Goal: Task Accomplishment & Management: Manage account settings

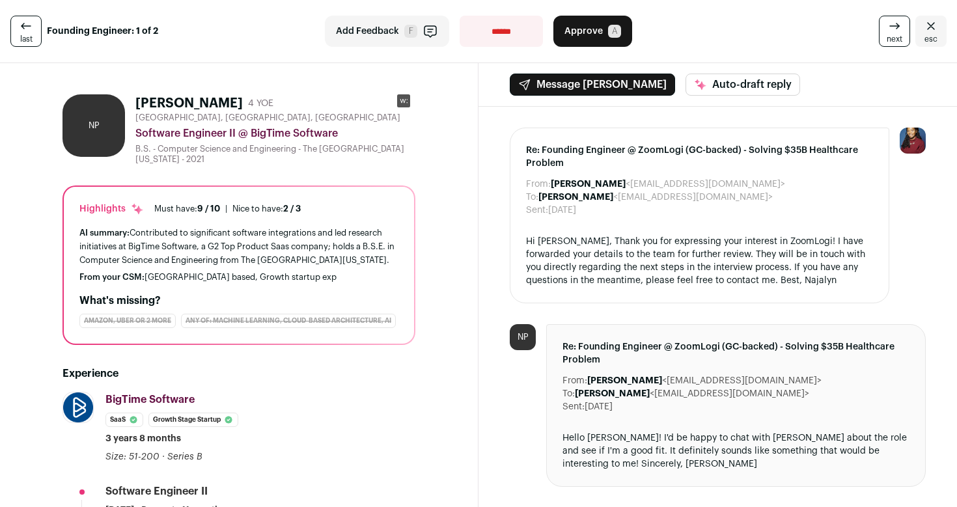
click at [930, 31] on icon "Close" at bounding box center [931, 26] width 16 height 16
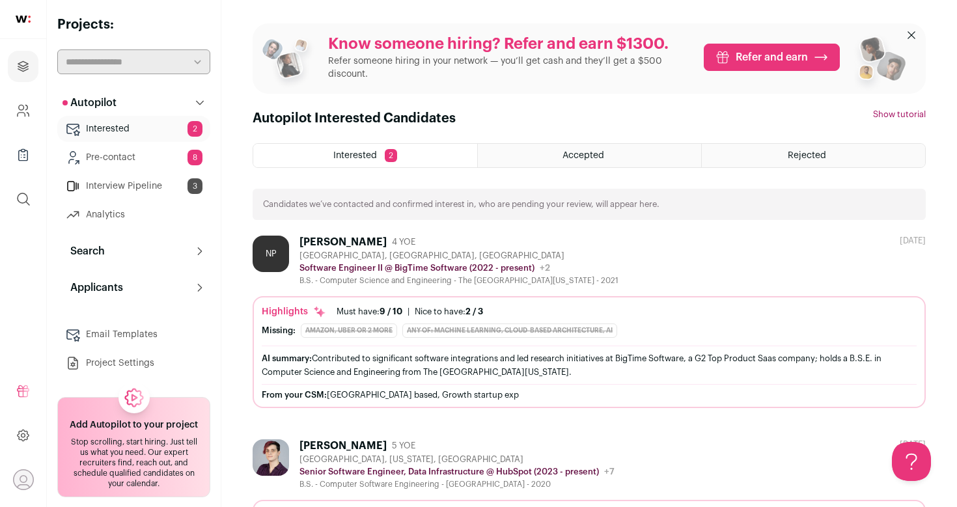
click at [101, 154] on link "Pre-contact 8" at bounding box center [133, 158] width 153 height 26
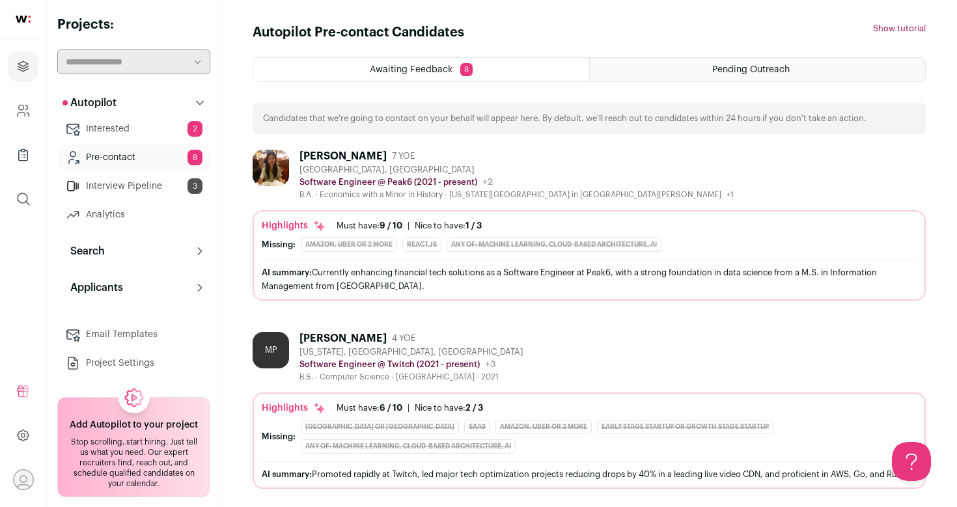
click at [126, 130] on link "Interested 2" at bounding box center [133, 129] width 153 height 26
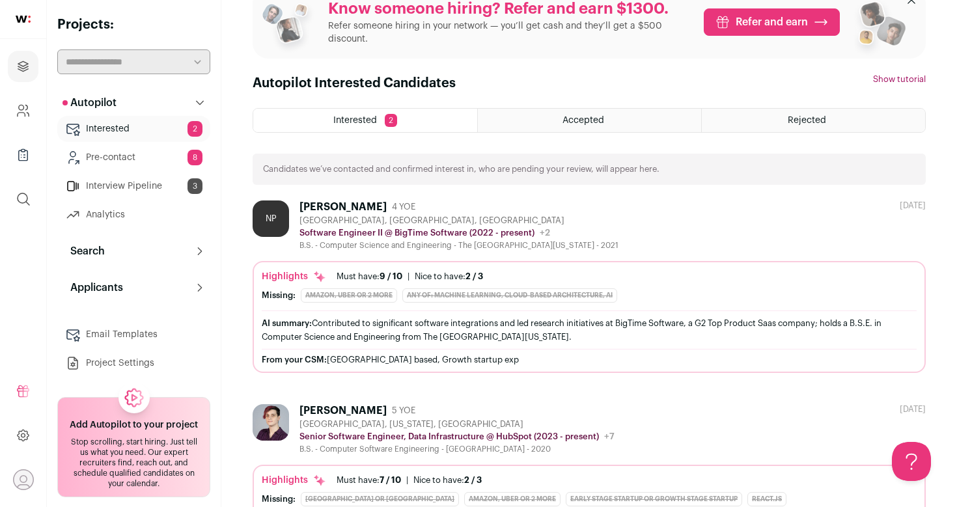
scroll to position [36, 0]
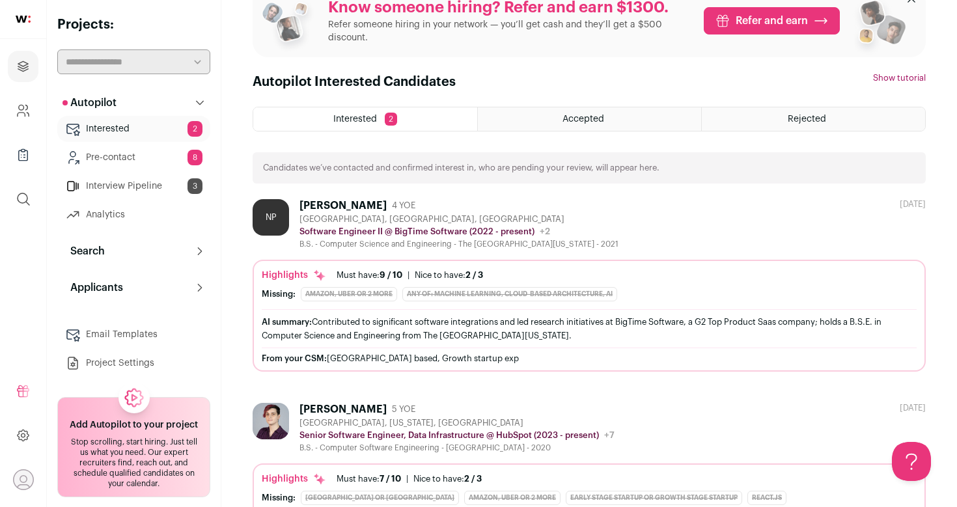
click at [353, 205] on div "[PERSON_NAME]" at bounding box center [342, 205] width 87 height 13
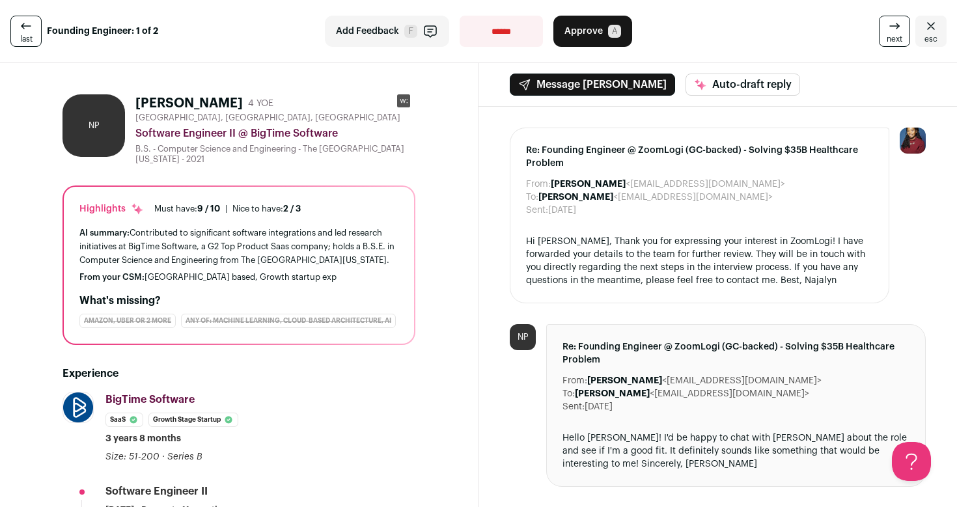
click at [936, 37] on span "esc" at bounding box center [930, 39] width 13 height 10
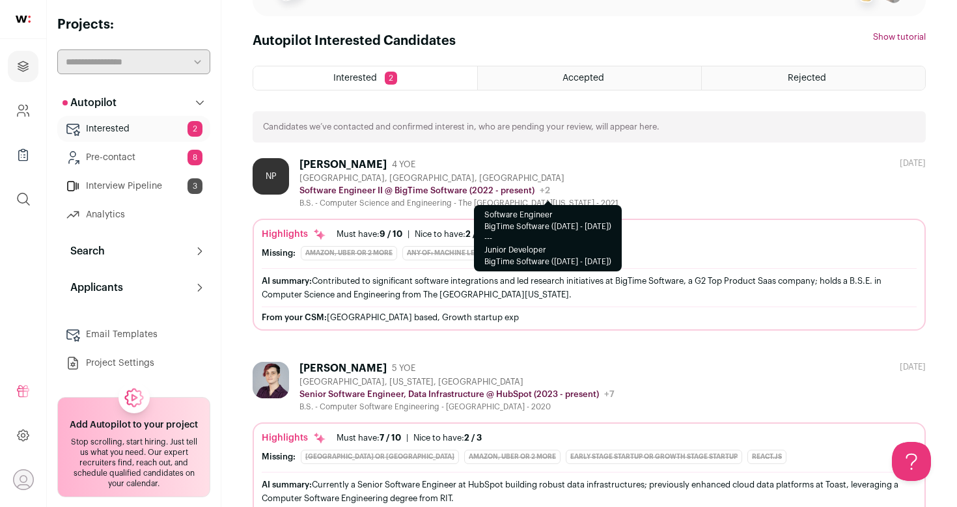
scroll to position [128, 0]
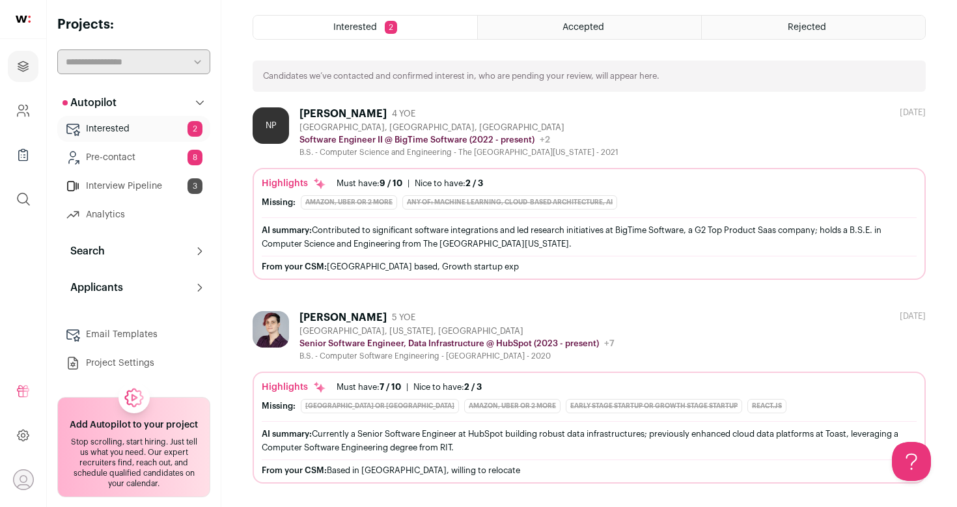
click at [494, 315] on div "Ada Phillips 5 YOE" at bounding box center [456, 317] width 315 height 13
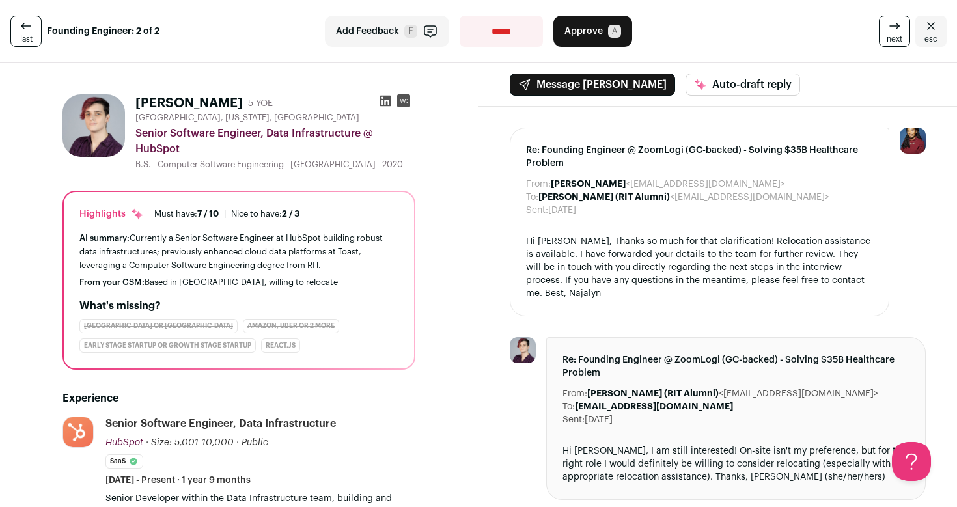
click at [383, 98] on icon at bounding box center [385, 100] width 13 height 13
